Goal: Complete application form

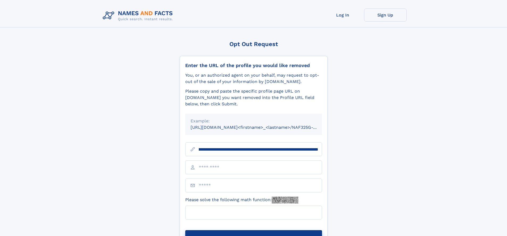
scroll to position [0, 61]
type input "**********"
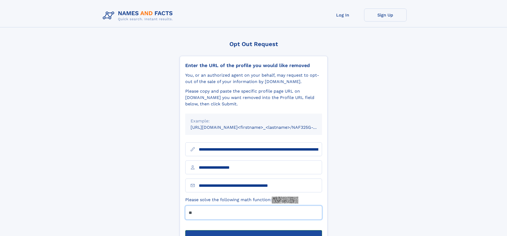
type input "**"
click at [254, 230] on button "Submit Opt Out Request" at bounding box center [253, 238] width 137 height 17
